Goal: Task Accomplishment & Management: Complete application form

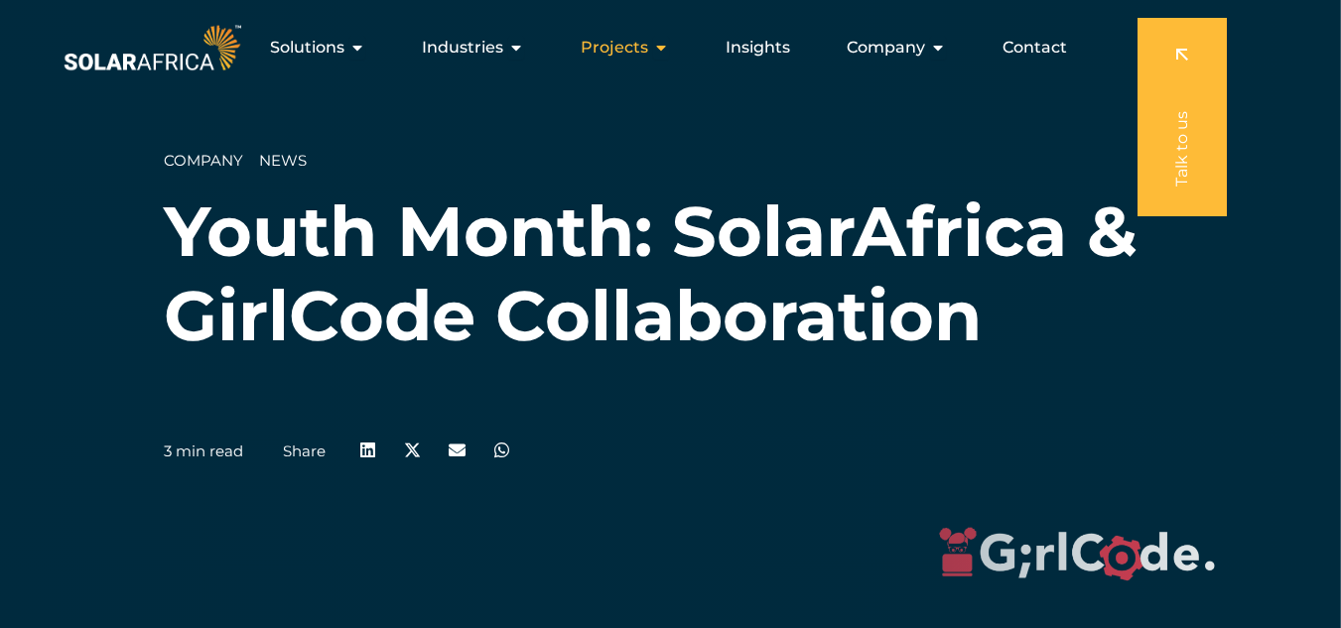
click at [615, 41] on span "Projects" at bounding box center [614, 48] width 67 height 24
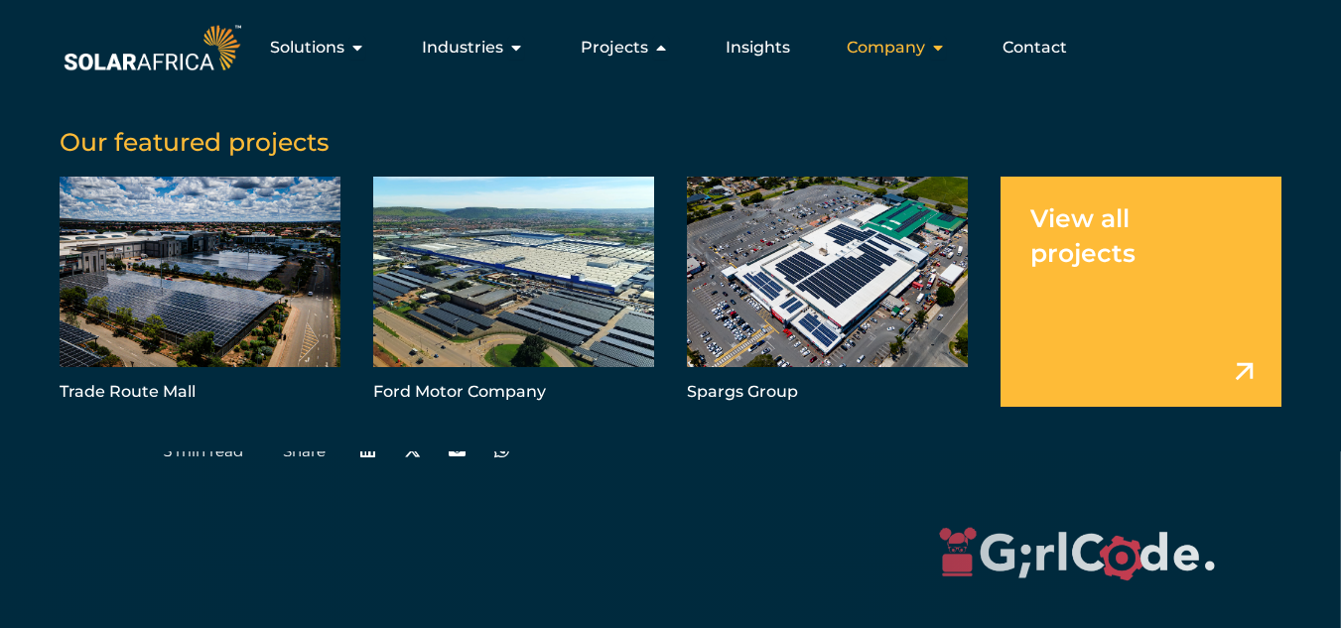
click at [942, 44] on icon "Menu" at bounding box center [938, 48] width 16 height 16
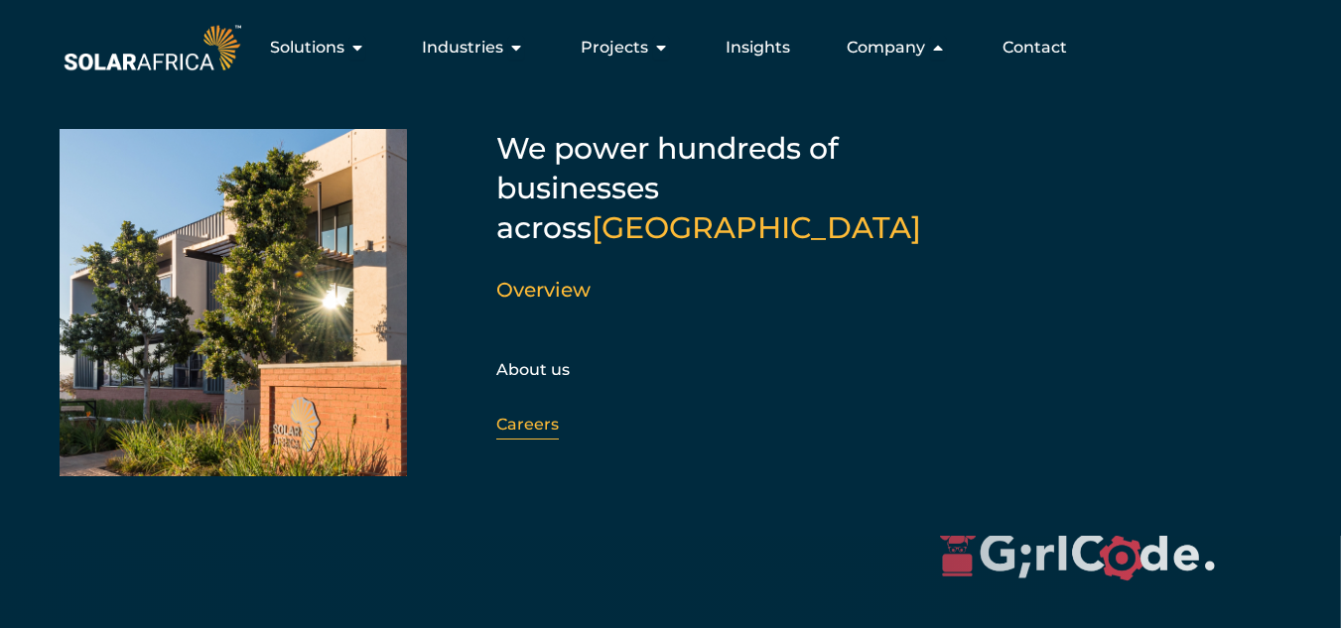
click at [522, 415] on link "Careers" at bounding box center [527, 424] width 63 height 19
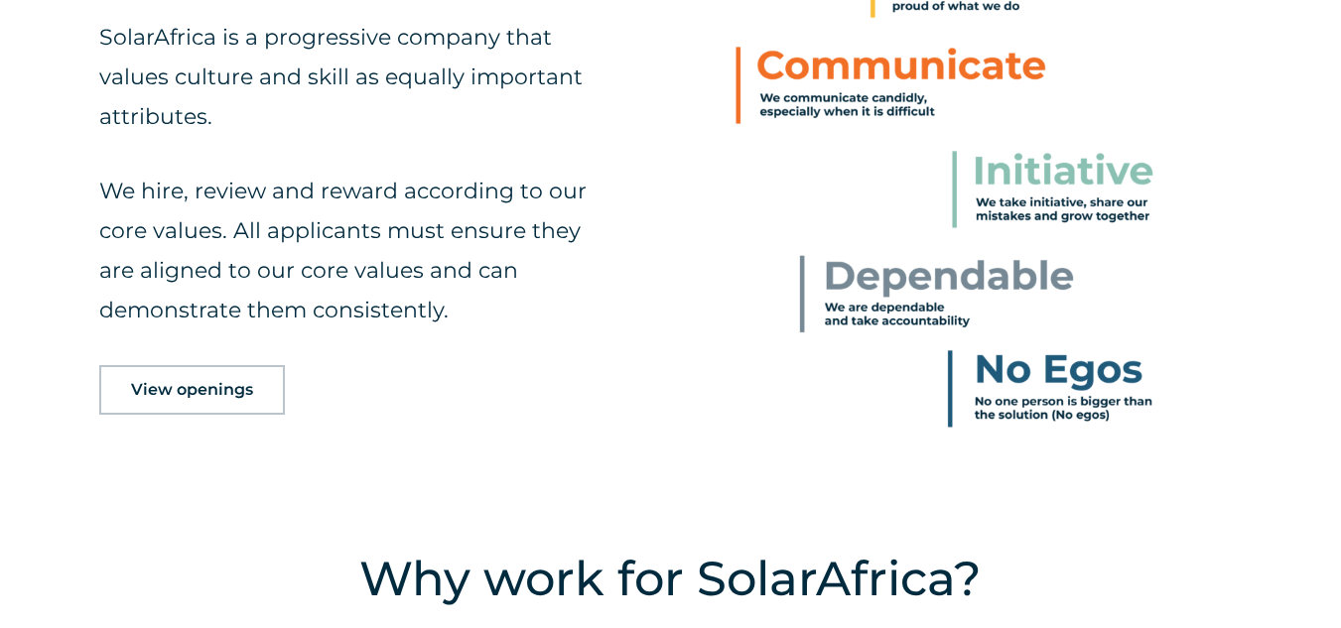
click at [197, 392] on span "View openings" at bounding box center [192, 390] width 122 height 16
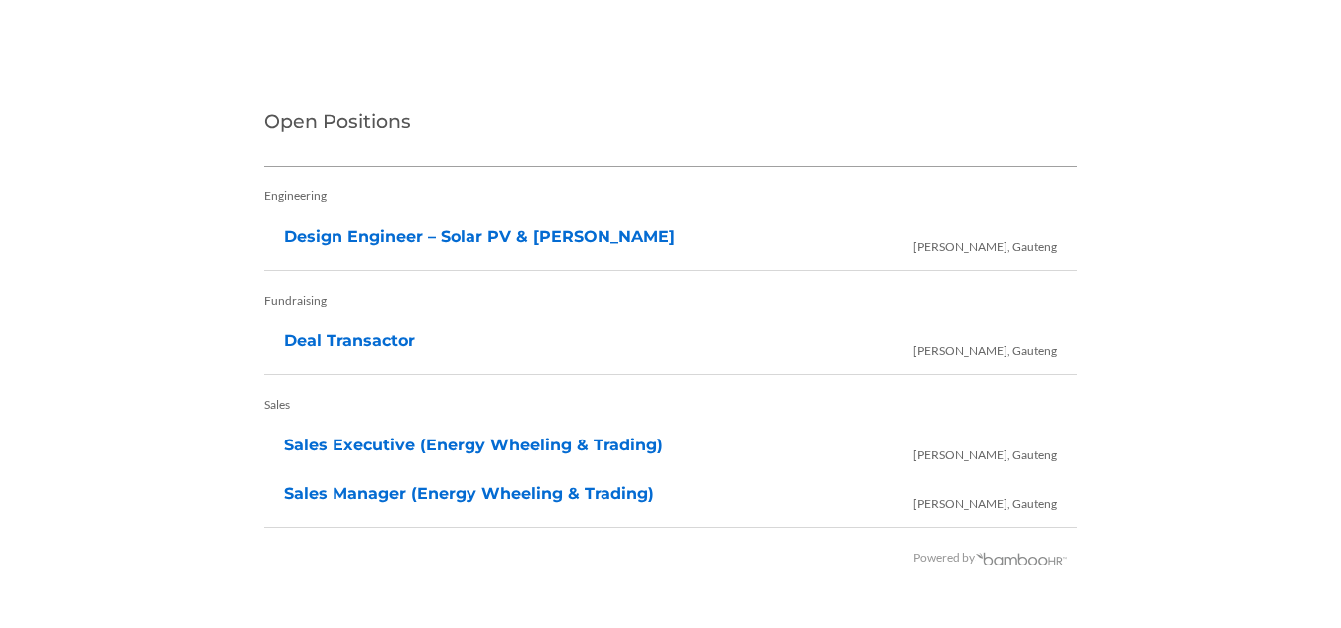
scroll to position [4136, 0]
click at [429, 233] on link "Design Engineer – Solar PV & BESS" at bounding box center [479, 235] width 391 height 19
